Goal: Use online tool/utility: Utilize a website feature to perform a specific function

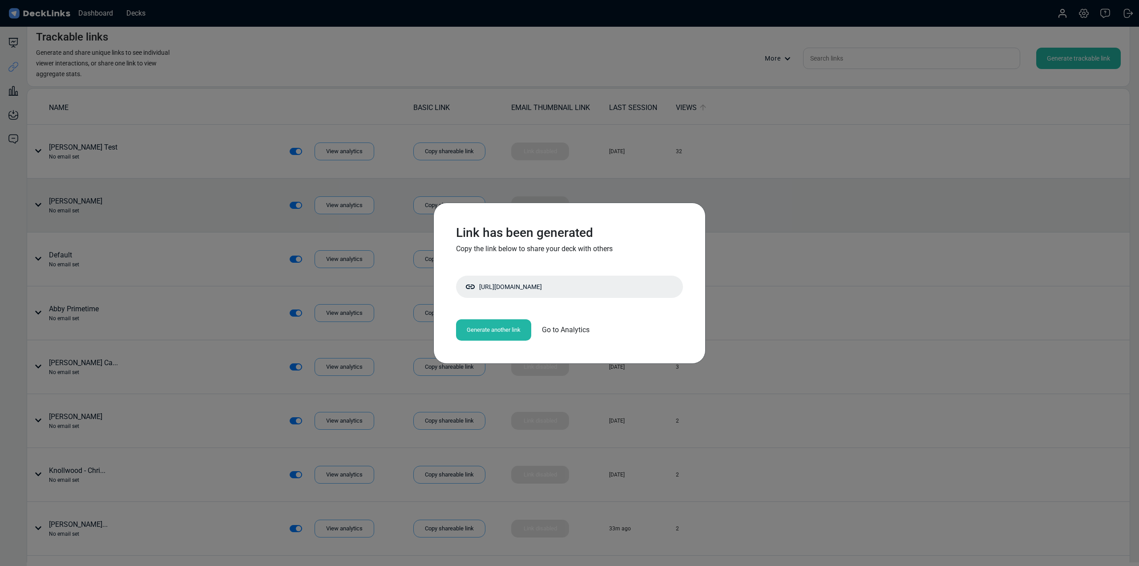
click at [749, 198] on div "Link has been generated Copy the link below to share your deck with others [URL…" at bounding box center [569, 283] width 1139 height 566
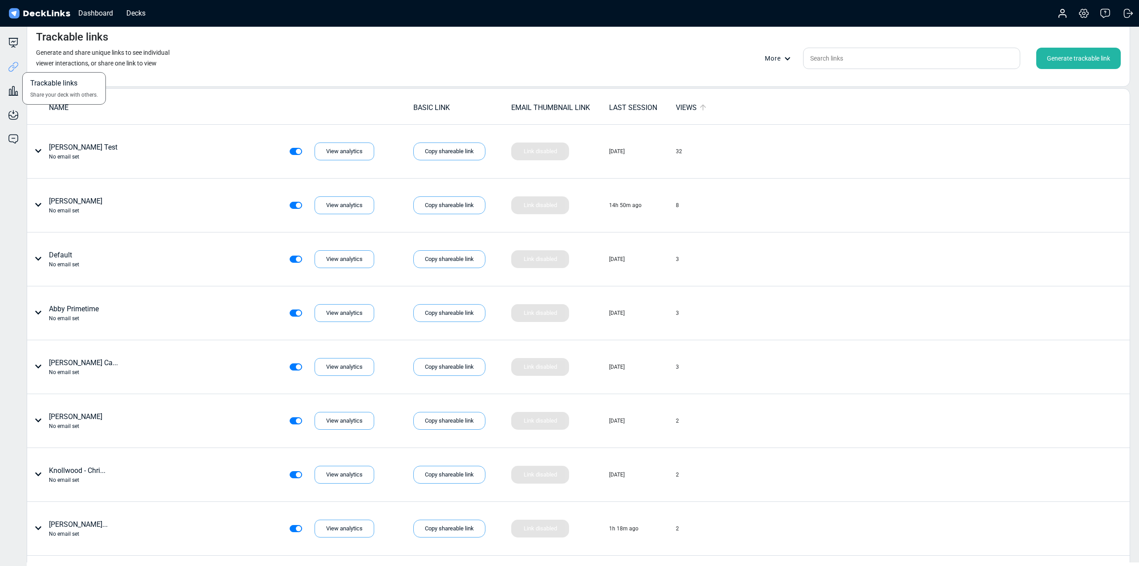
click at [13, 62] on icon at bounding box center [13, 66] width 11 height 11
click at [10, 44] on icon at bounding box center [13, 42] width 11 height 11
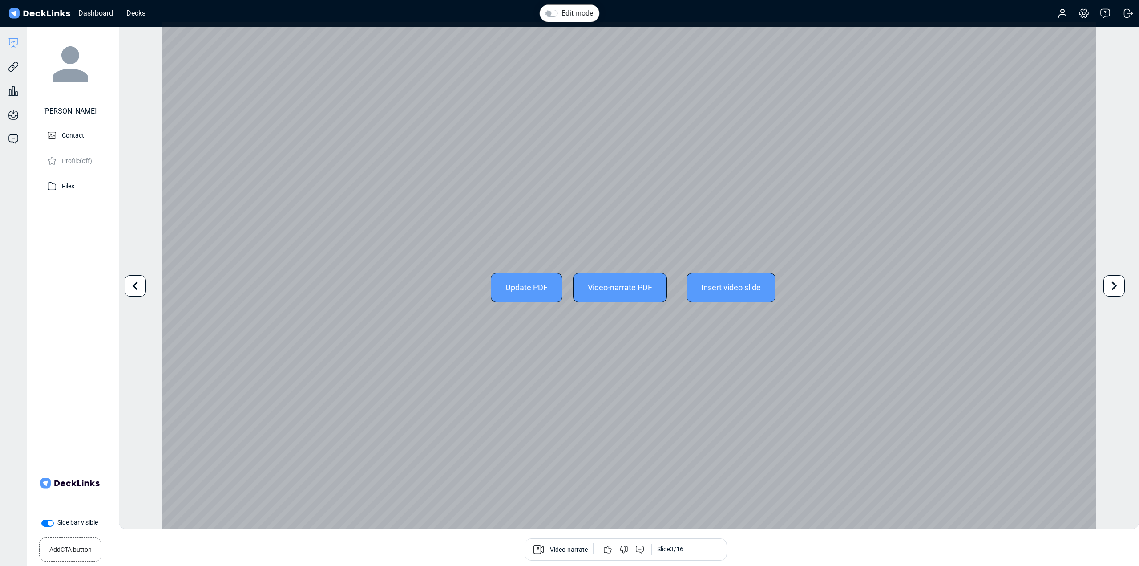
click at [133, 285] on icon at bounding box center [135, 285] width 17 height 17
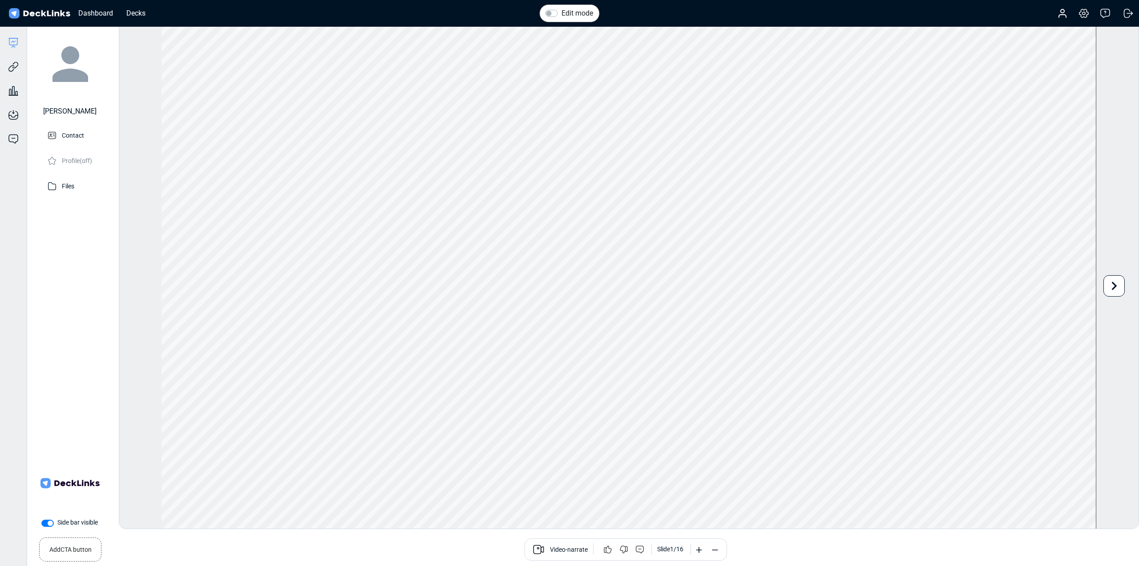
click at [1109, 289] on icon at bounding box center [1114, 285] width 17 height 17
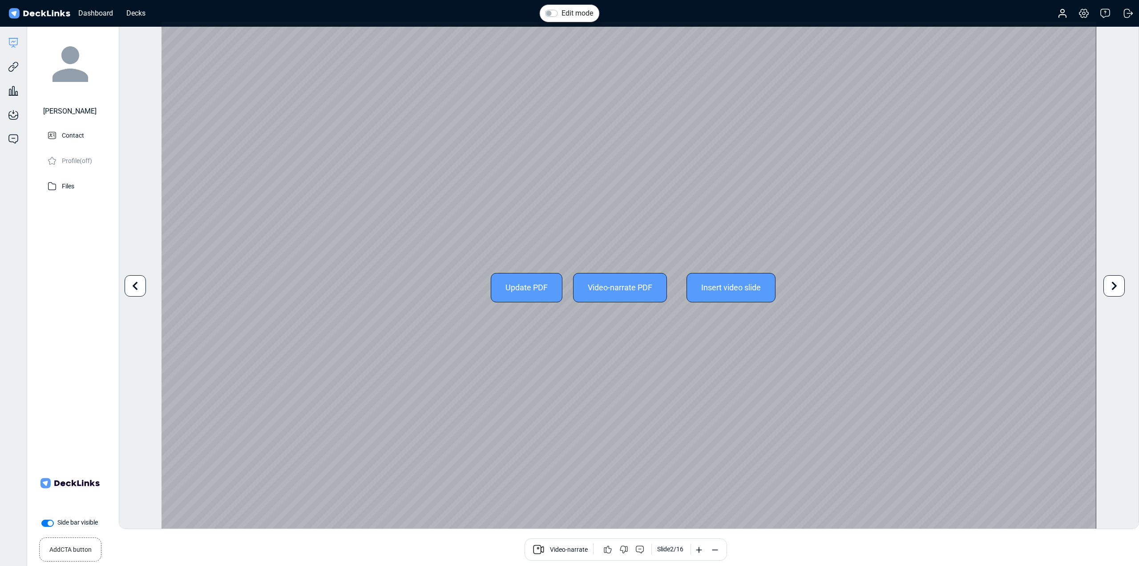
click at [568, 232] on div "Update PDF Video-narrate PDF Insert video slide" at bounding box center [629, 287] width 935 height 531
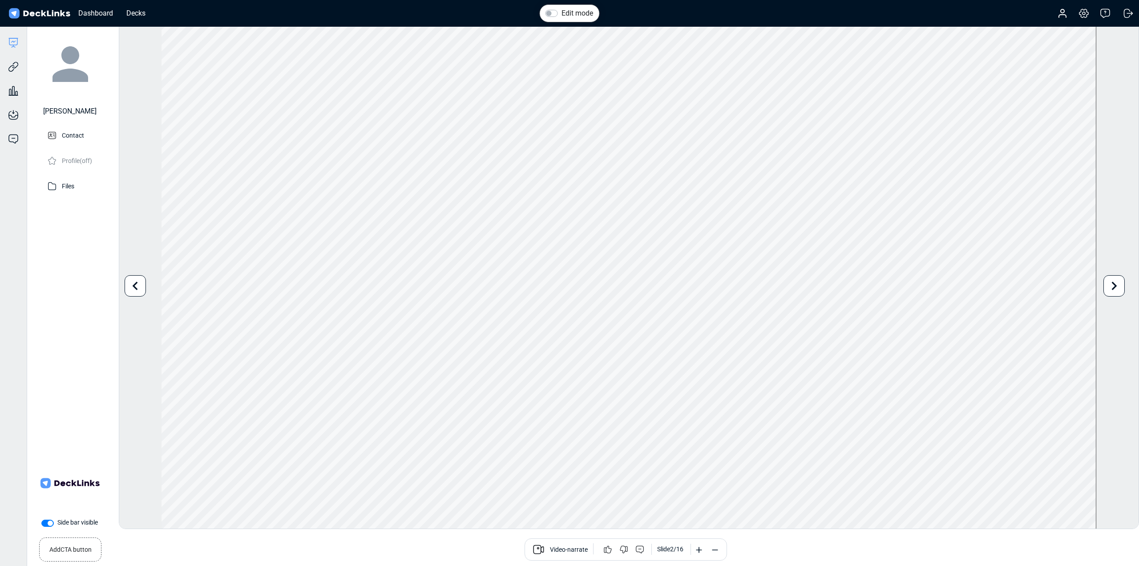
click at [1109, 286] on icon at bounding box center [1114, 285] width 17 height 17
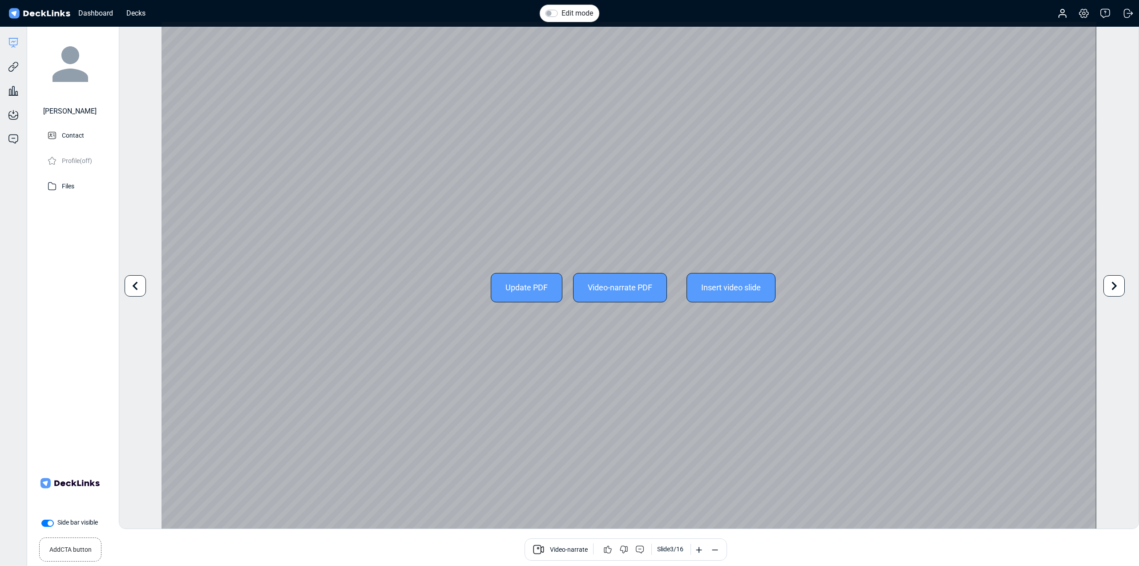
click at [1111, 285] on icon at bounding box center [1114, 285] width 17 height 17
click at [1113, 285] on icon at bounding box center [1114, 285] width 17 height 17
click at [1114, 284] on icon at bounding box center [1114, 285] width 17 height 17
click at [1114, 284] on div "Edit mode Change photo Updating this image will immediately apply to all of you…" at bounding box center [629, 274] width 1021 height 507
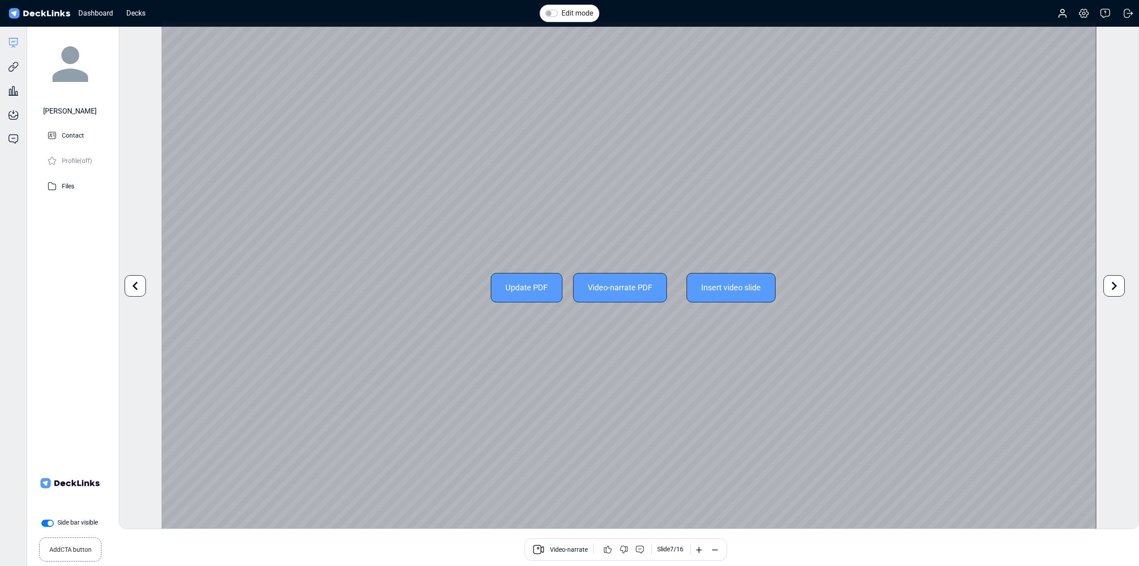
click at [1120, 287] on icon at bounding box center [1114, 285] width 17 height 17
